Goal: Task Accomplishment & Management: Use online tool/utility

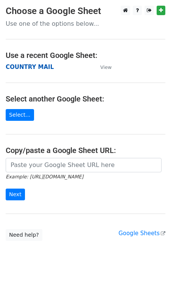
click at [37, 68] on strong "COUNTRY MAIL" at bounding box center [30, 67] width 48 height 7
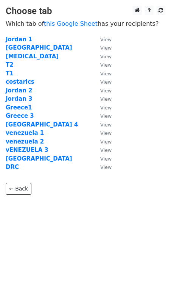
click at [14, 75] on td "T1" at bounding box center [49, 73] width 87 height 9
click at [9, 75] on strong "T1" at bounding box center [10, 73] width 8 height 7
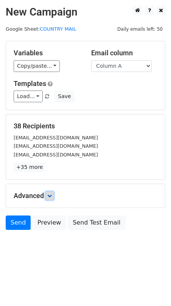
click at [52, 195] on icon at bounding box center [49, 195] width 5 height 5
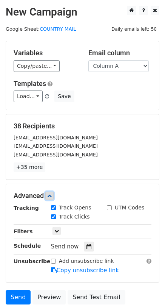
click at [51, 198] on link at bounding box center [49, 195] width 8 height 8
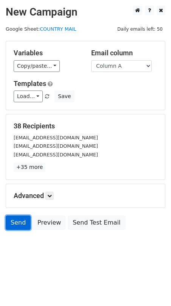
click at [19, 218] on link "Send" at bounding box center [18, 222] width 25 height 14
click at [19, 220] on link "Send" at bounding box center [18, 222] width 25 height 14
